Goal: Task Accomplishment & Management: Manage account settings

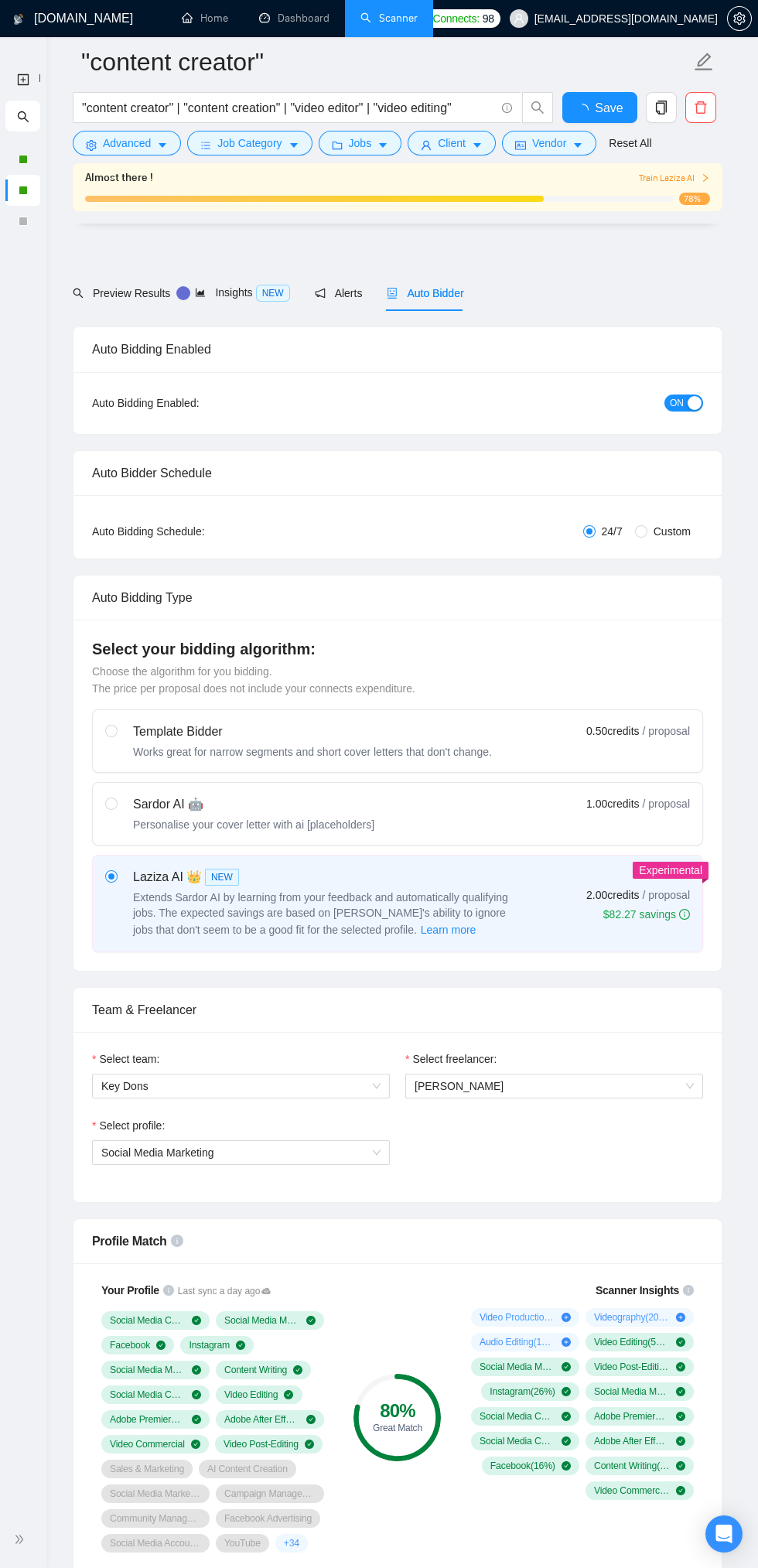
scroll to position [3548, 0]
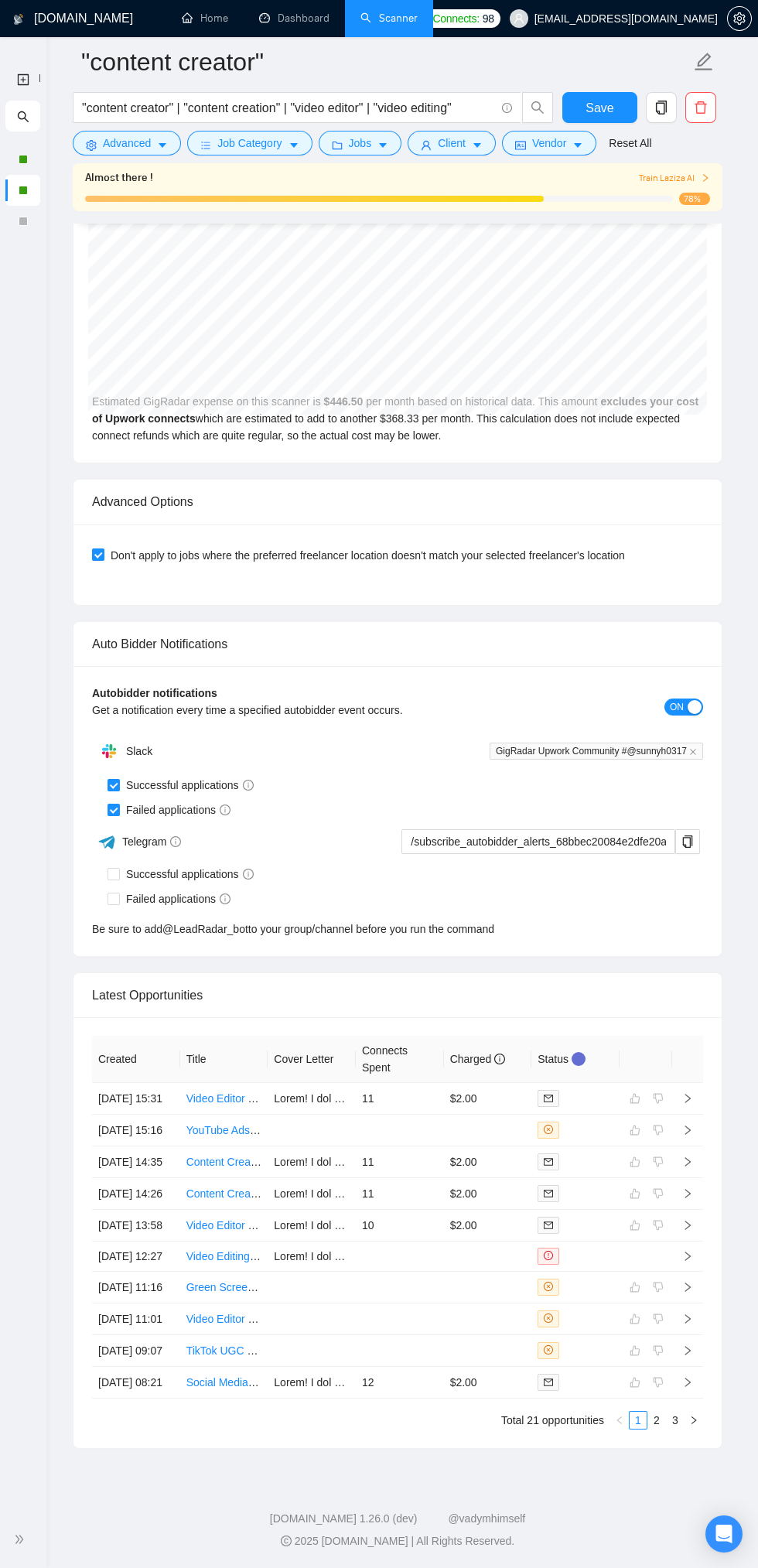
click at [24, 1540] on span "double-right" at bounding box center [22, 1540] width 15 height 15
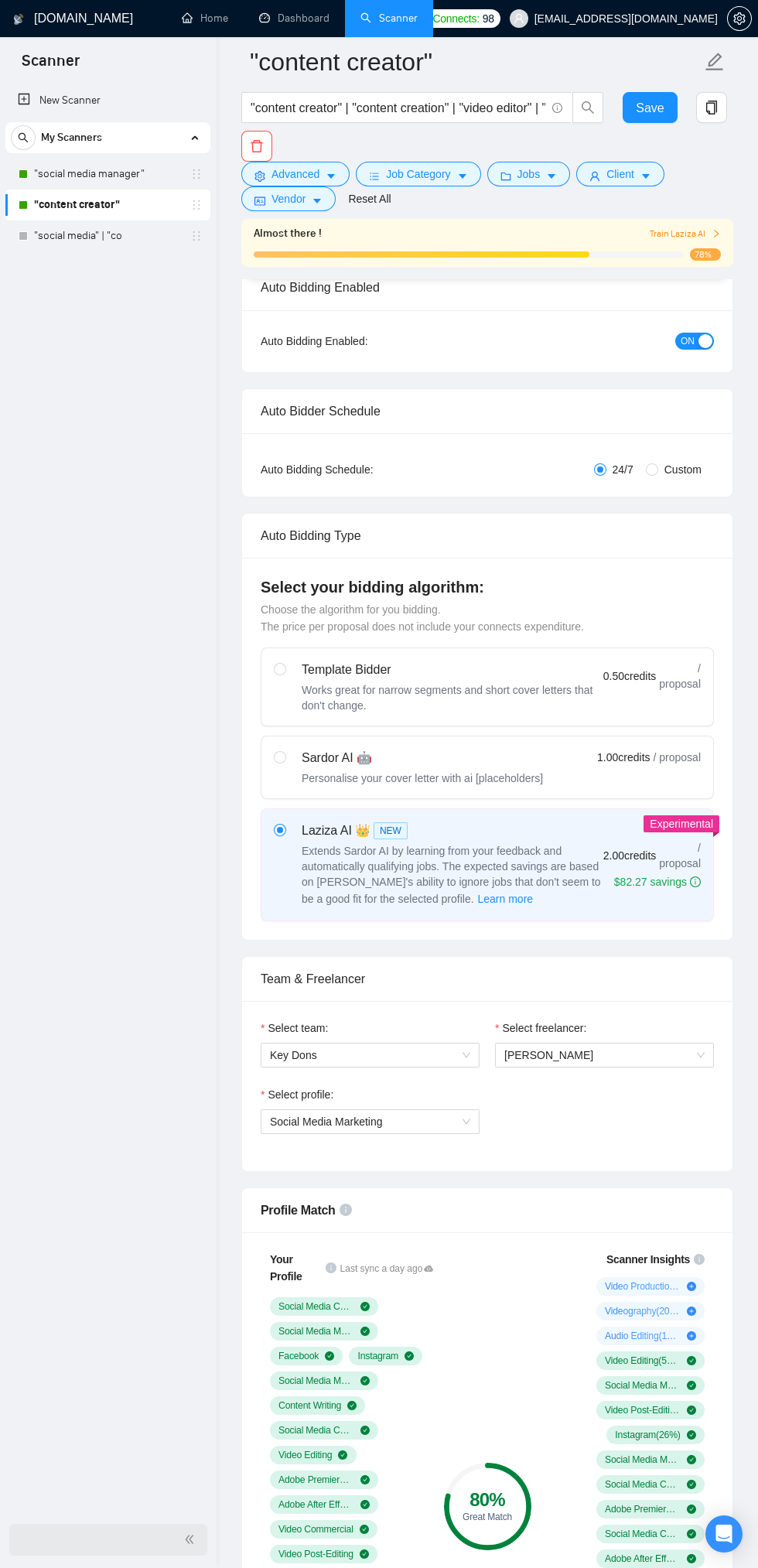
scroll to position [0, 0]
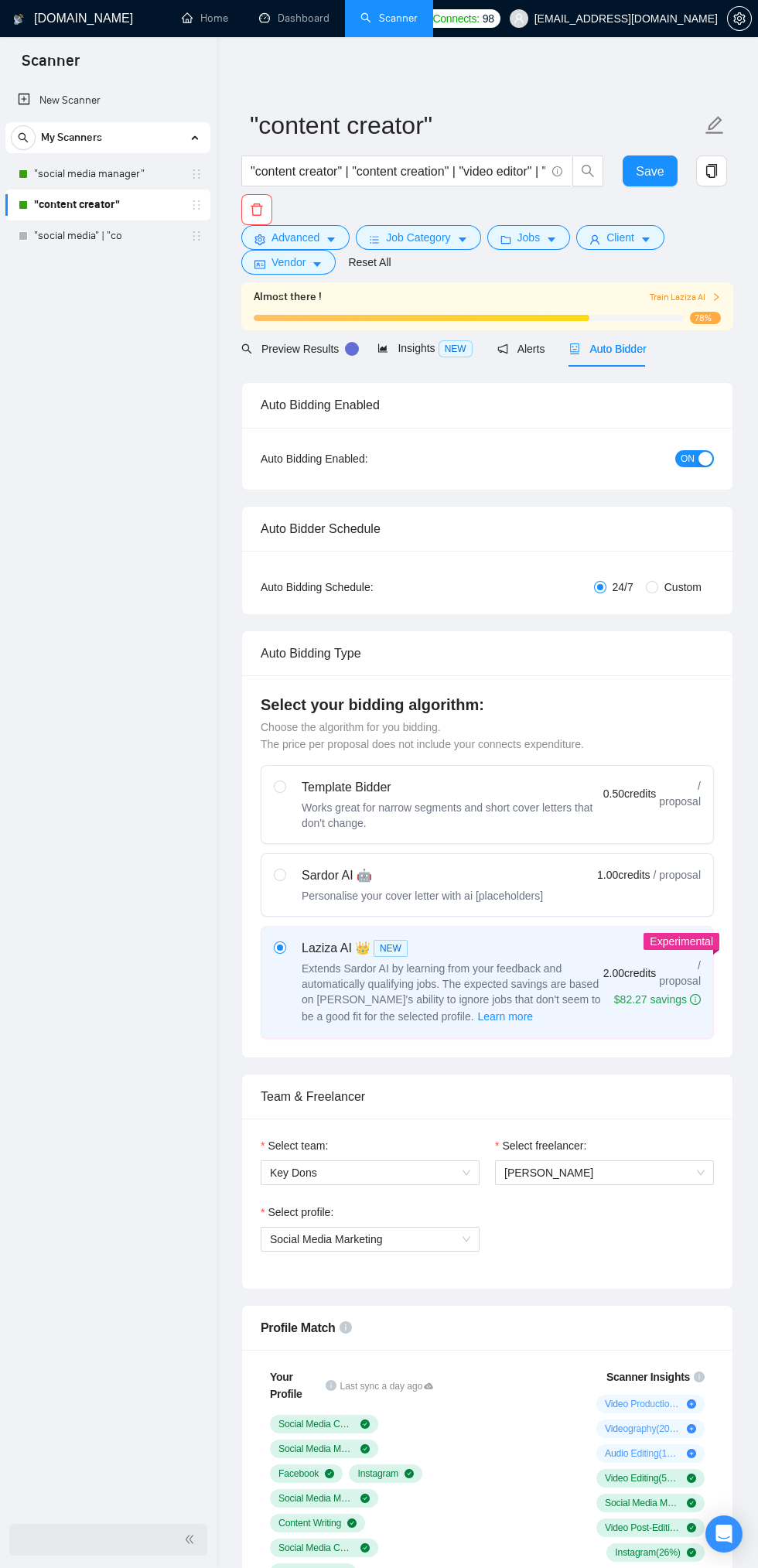
click at [705, 458] on div "button" at bounding box center [705, 459] width 14 height 14
click at [648, 171] on span "Save" at bounding box center [650, 171] width 28 height 20
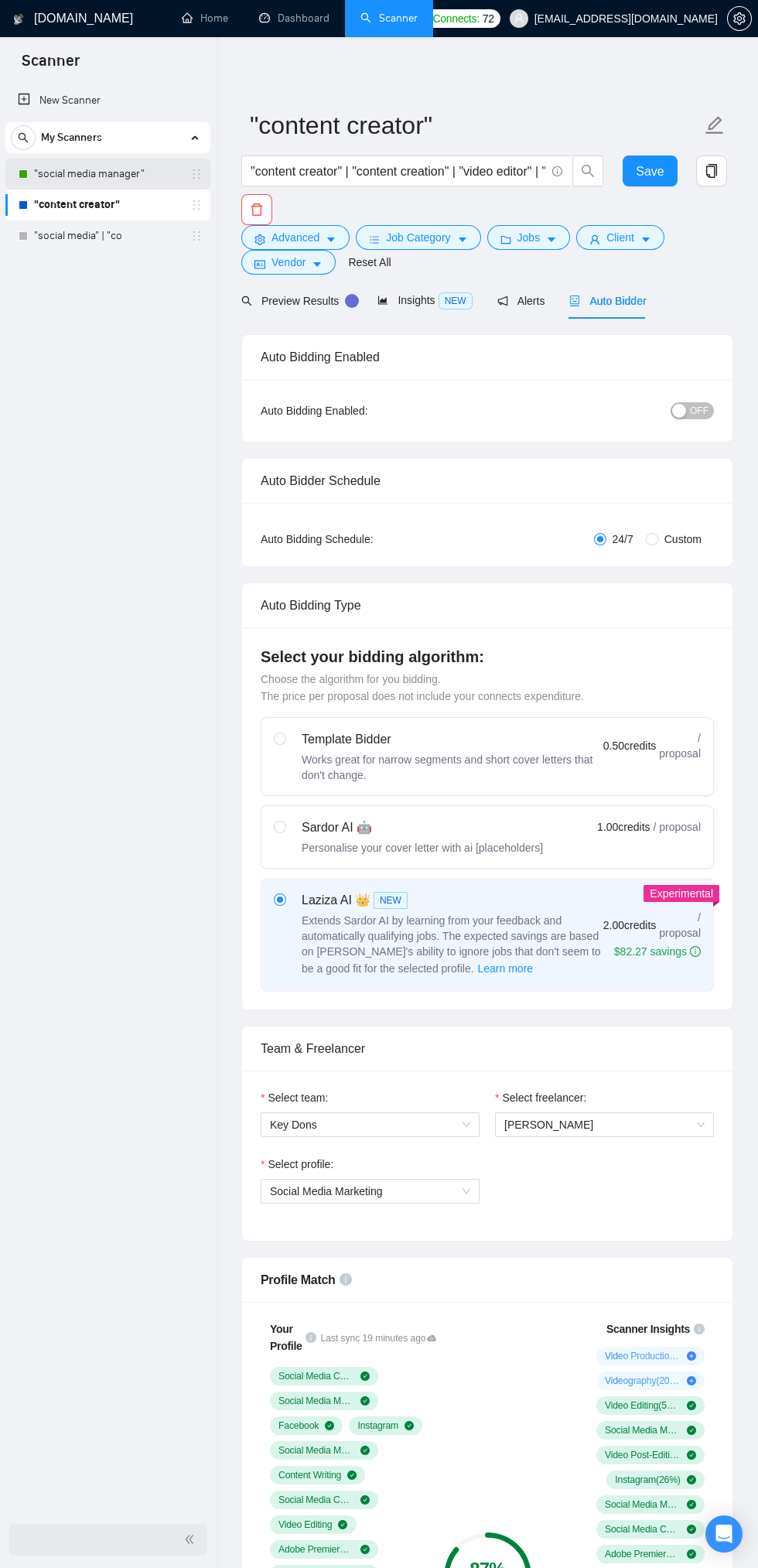
click at [111, 169] on link ""social media manager"" at bounding box center [107, 173] width 147 height 31
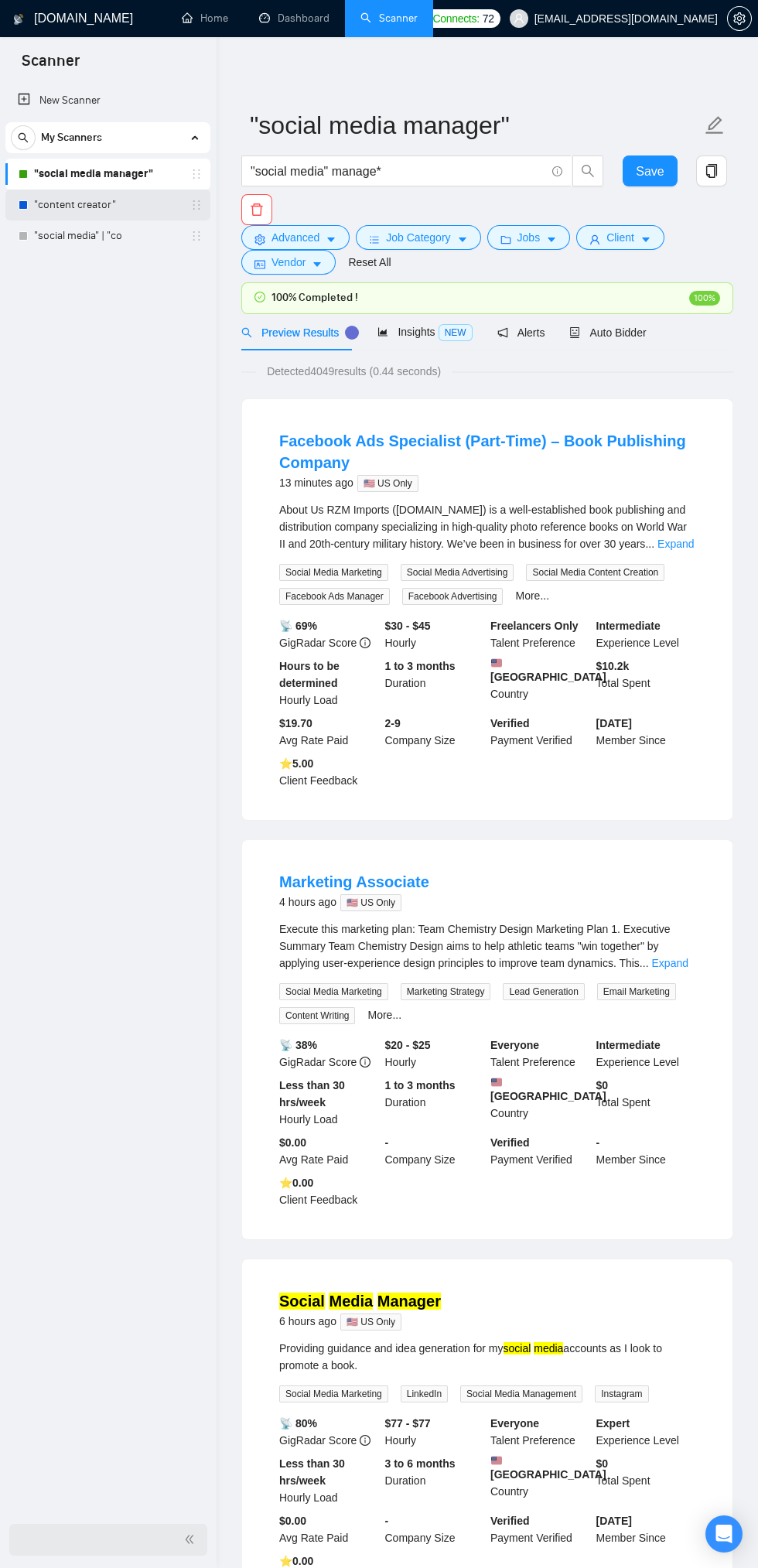
click at [96, 205] on link ""content creator"" at bounding box center [107, 204] width 147 height 31
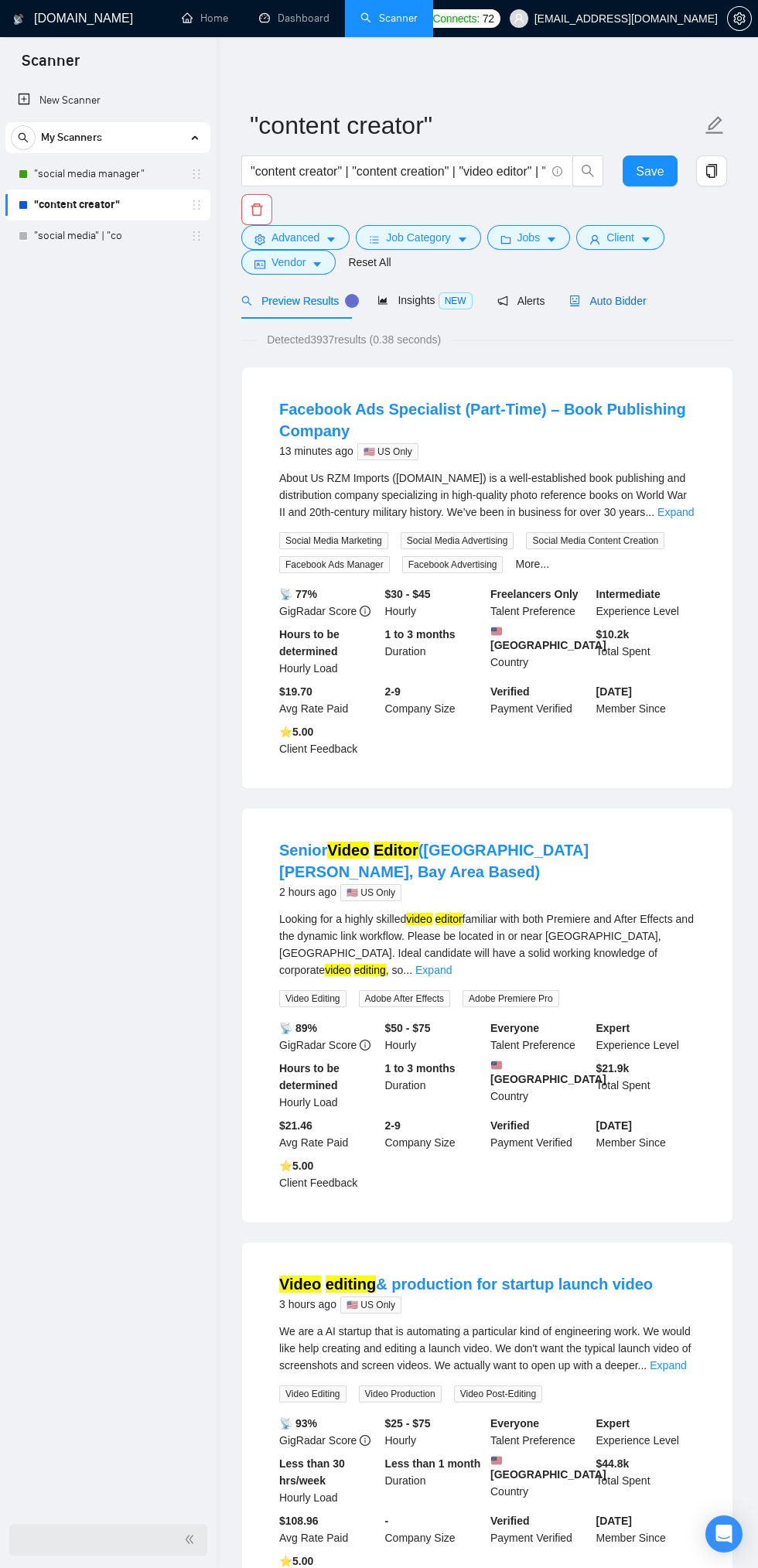
click at [617, 306] on span "Auto Bidder" at bounding box center [607, 300] width 76 height 12
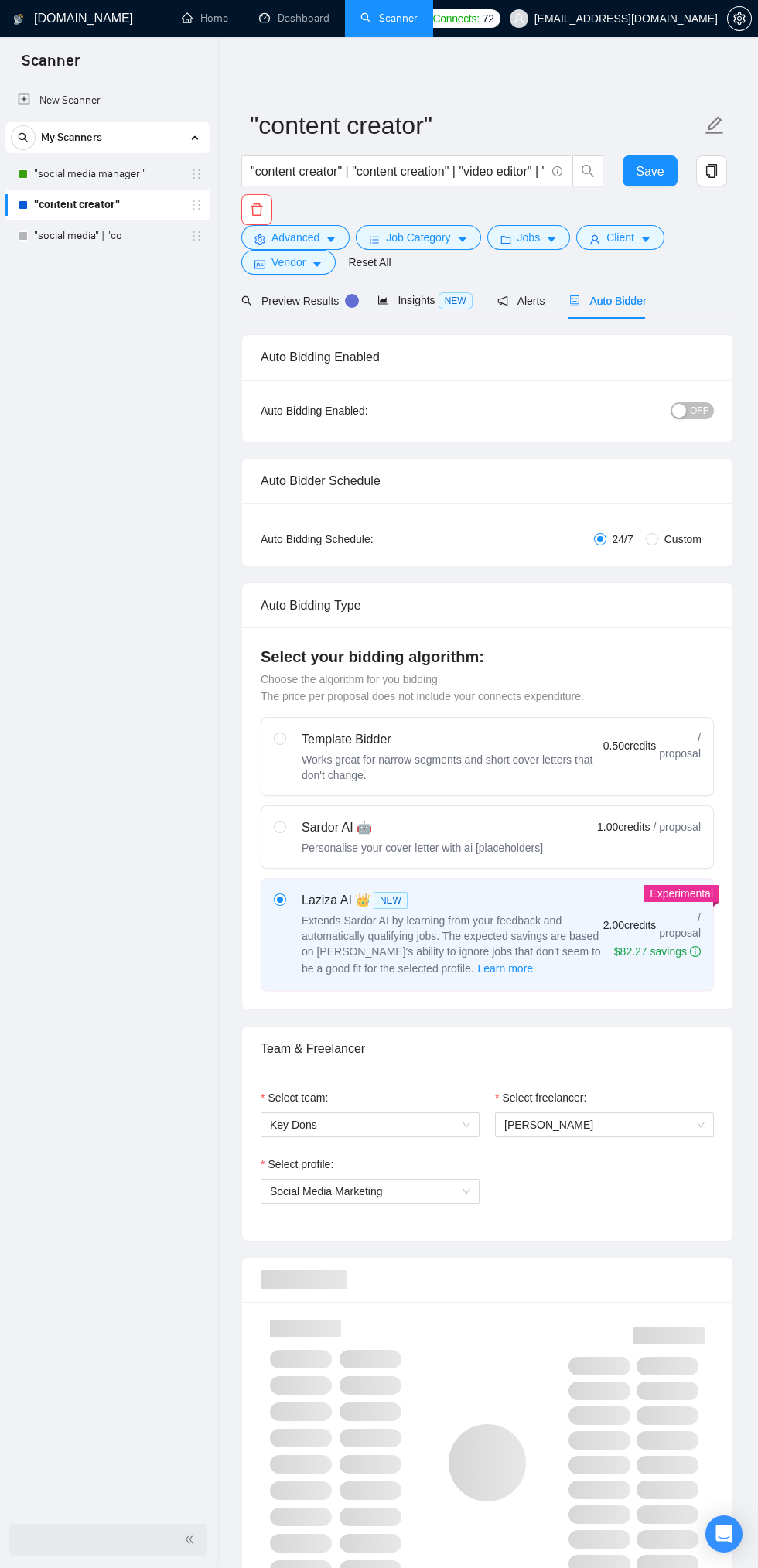
checkbox input "true"
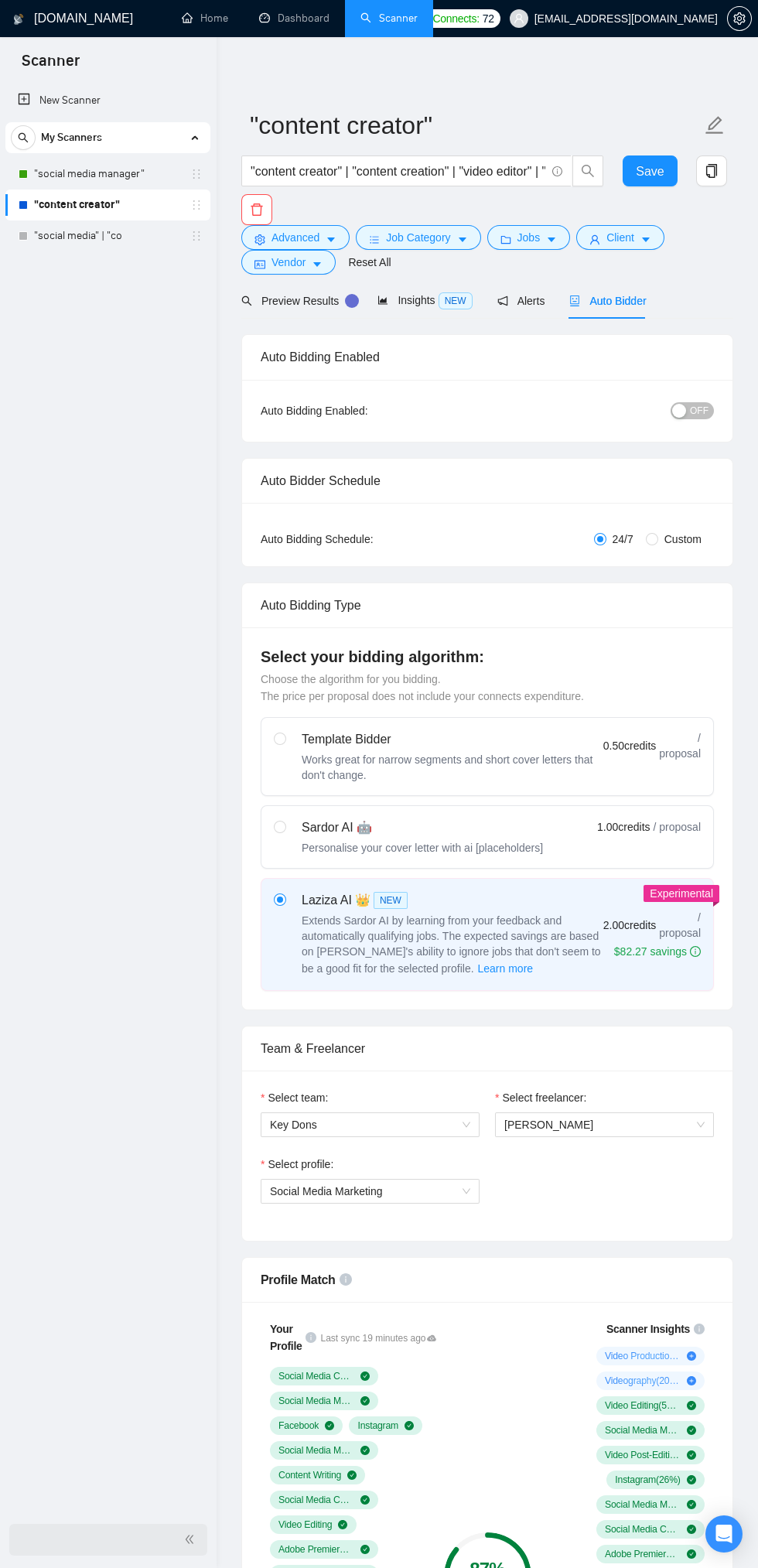
click at [701, 410] on span "OFF" at bounding box center [700, 411] width 19 height 17
click at [646, 170] on span "Save" at bounding box center [650, 171] width 28 height 20
